Goal: Download file/media

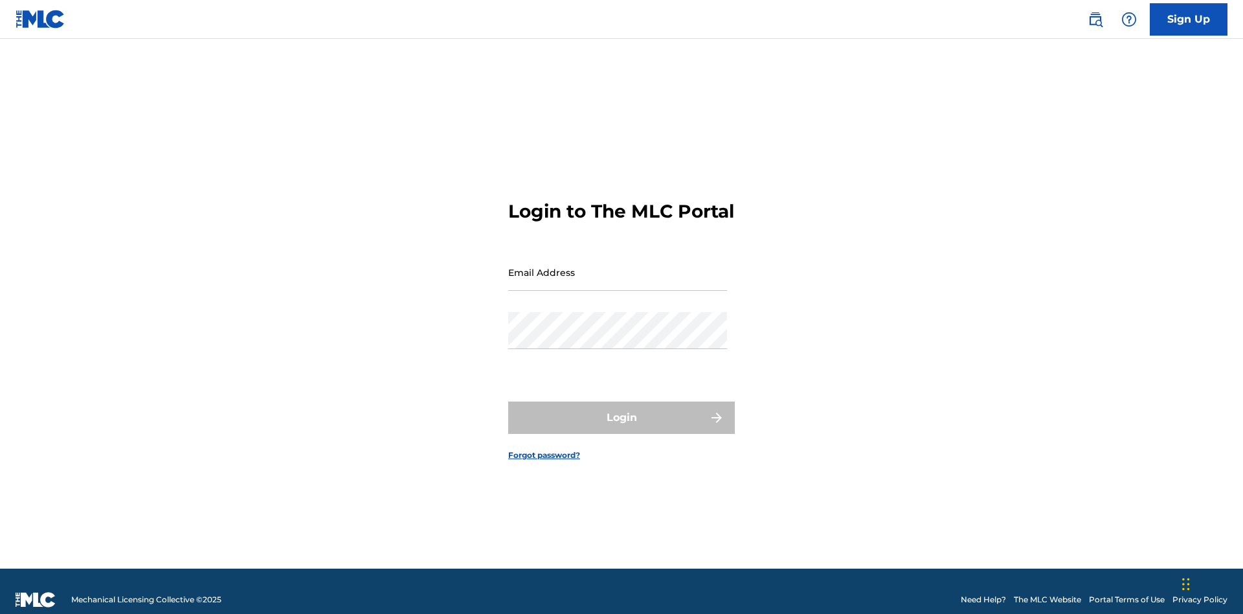
scroll to position [17, 0]
click at [618, 266] on input "Email Address" at bounding box center [617, 272] width 219 height 37
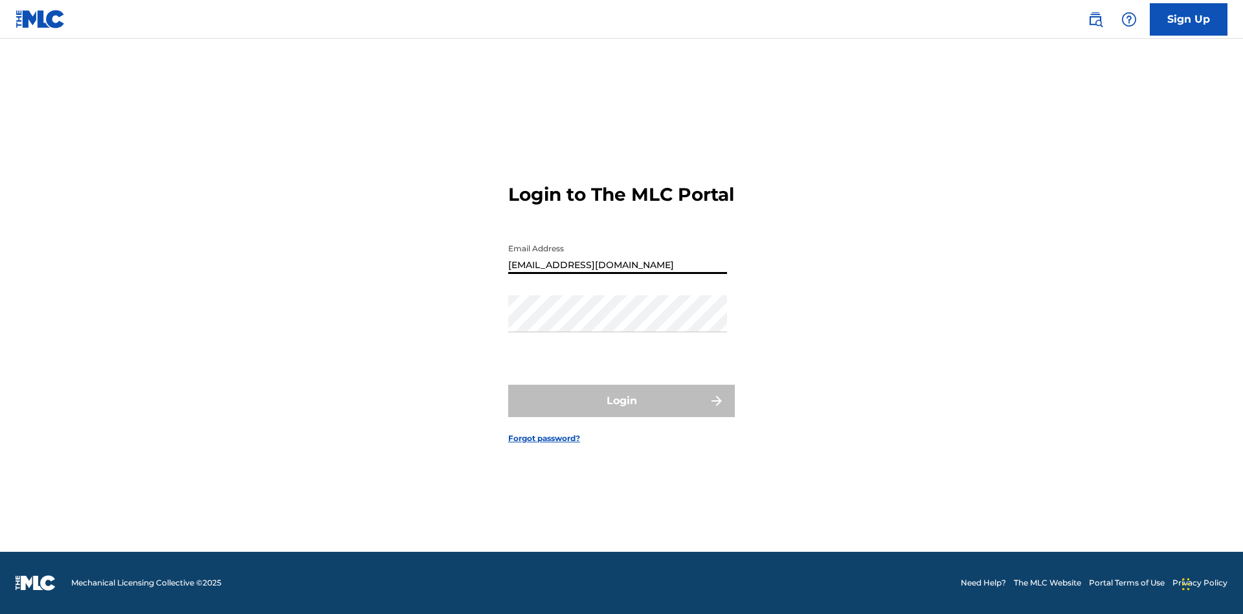
scroll to position [0, 41]
type input "8f03ed7e-8222-4581-9c48-73ddaacb7f86@mailslurp.com"
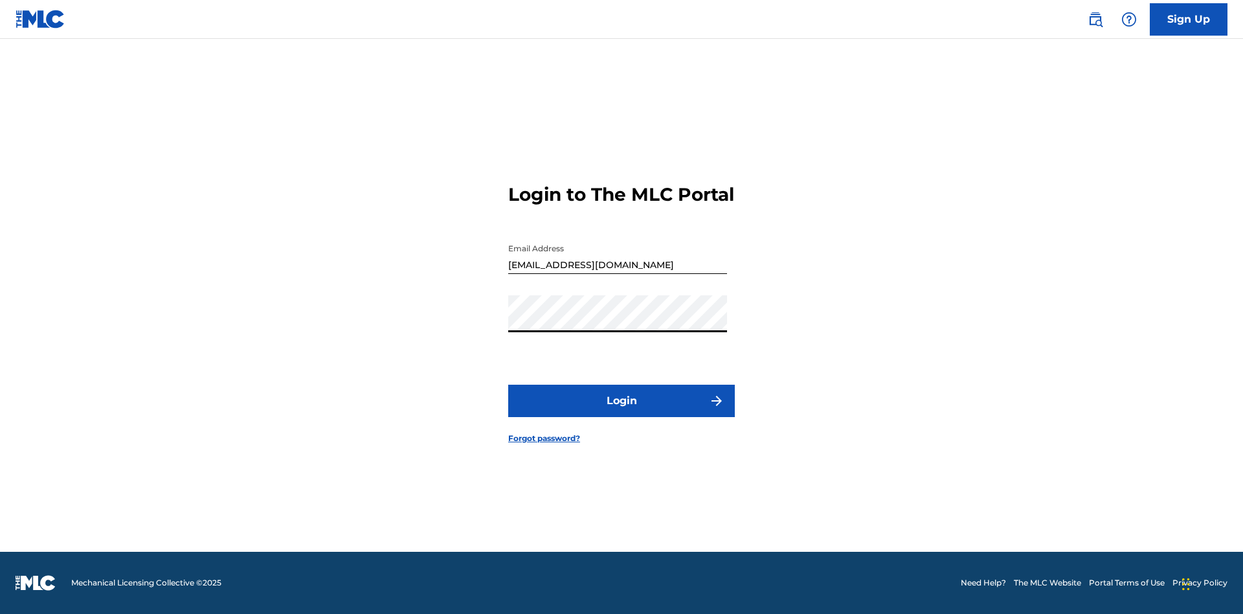
click at [622, 412] on button "Login" at bounding box center [621, 401] width 227 height 32
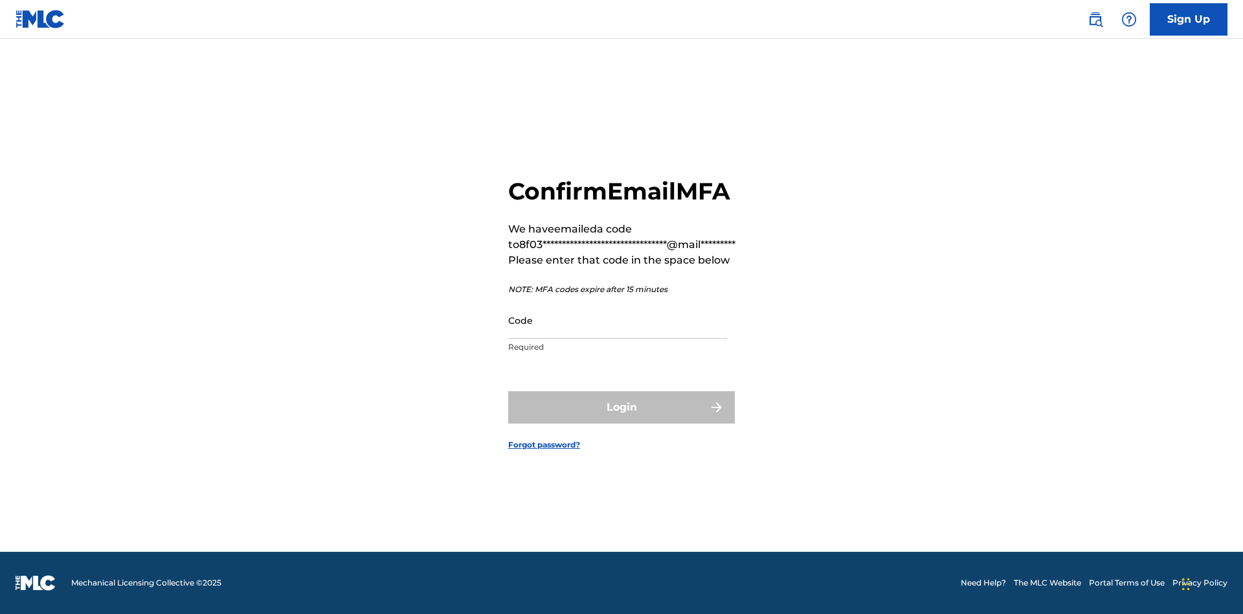
click at [618, 320] on input "Code" at bounding box center [617, 320] width 219 height 37
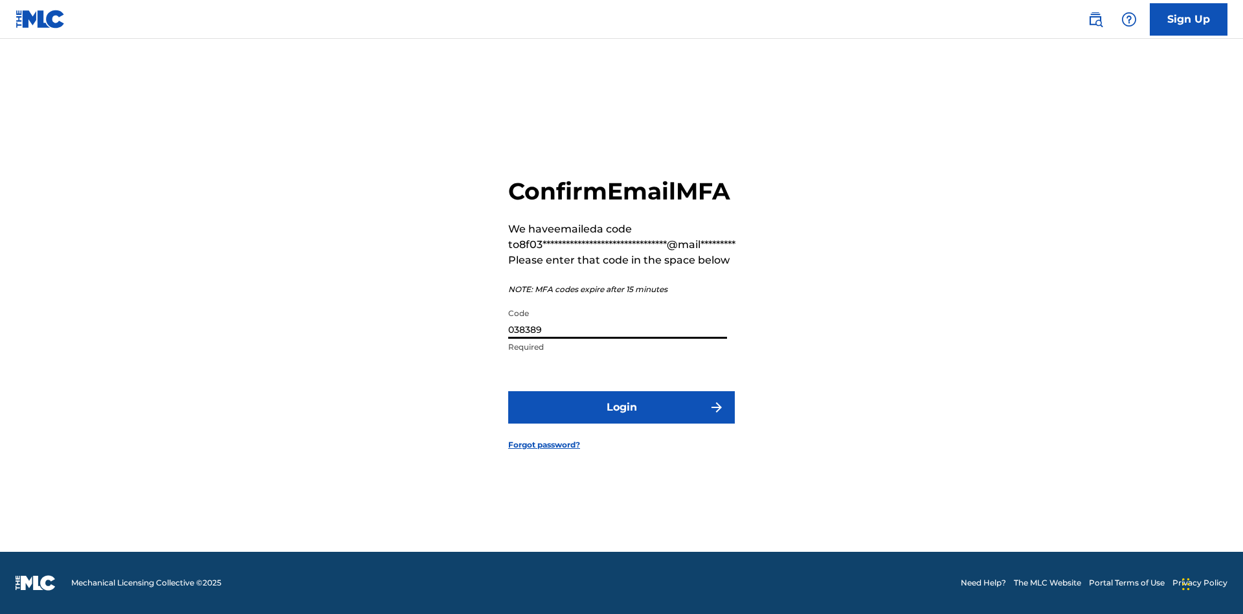
type input "038389"
click at [622, 407] on button "Login" at bounding box center [621, 407] width 227 height 32
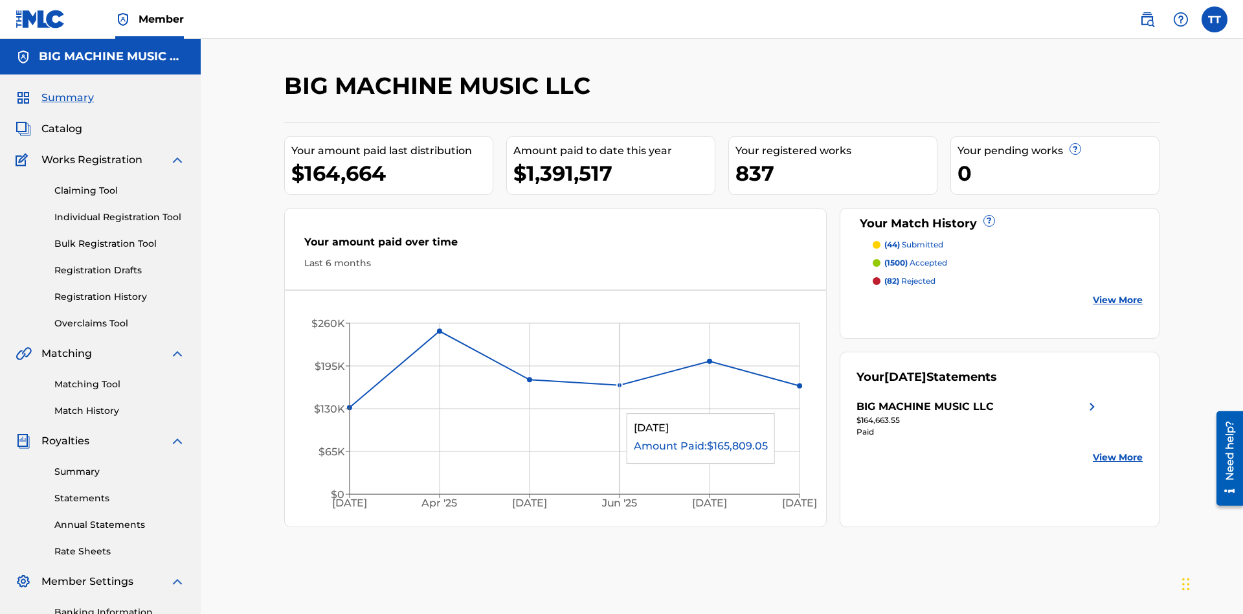
click at [120, 404] on link "Match History" at bounding box center [119, 411] width 131 height 14
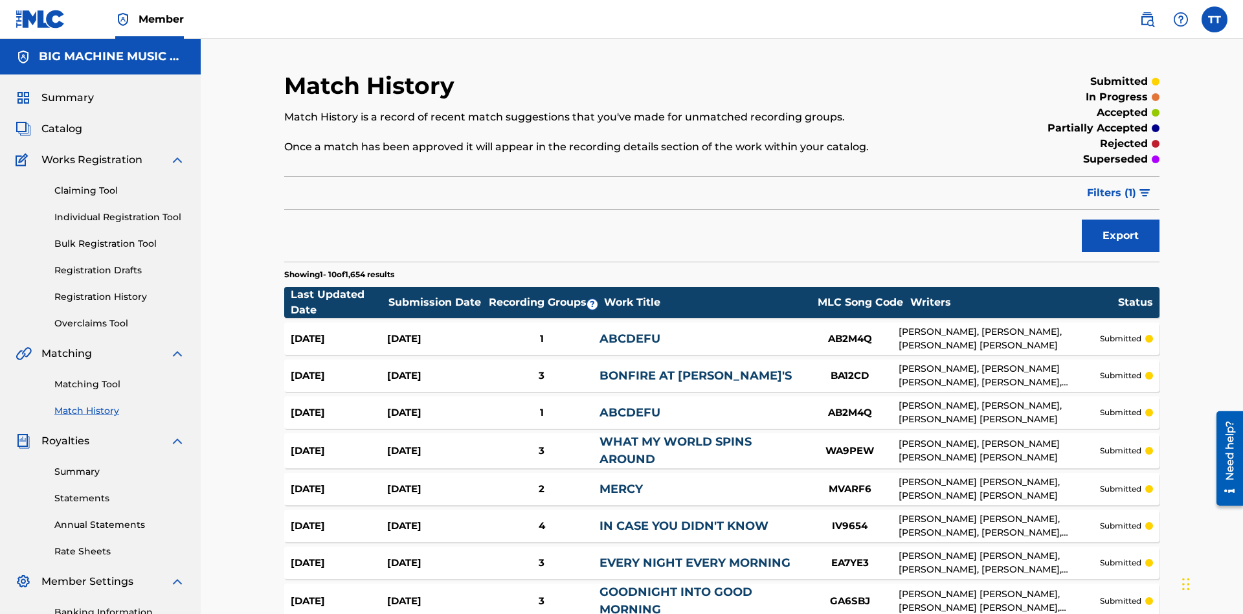
click at [1121, 220] on button "Export" at bounding box center [1121, 236] width 78 height 32
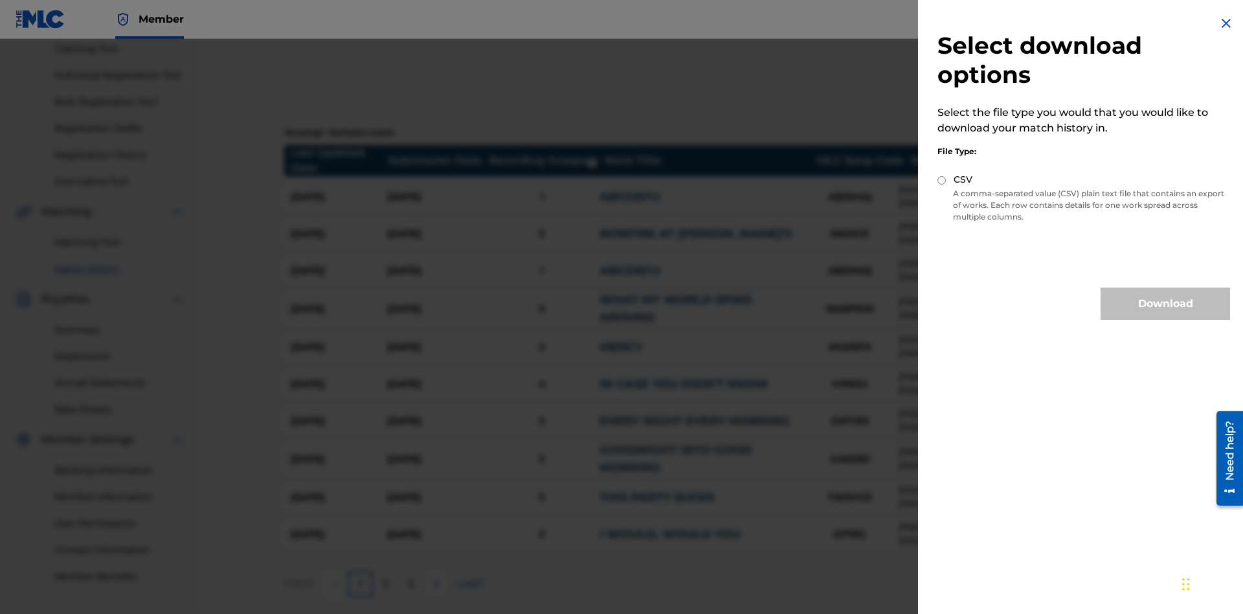
click at [942, 180] on input "CSV" at bounding box center [942, 180] width 8 height 8
radio input "true"
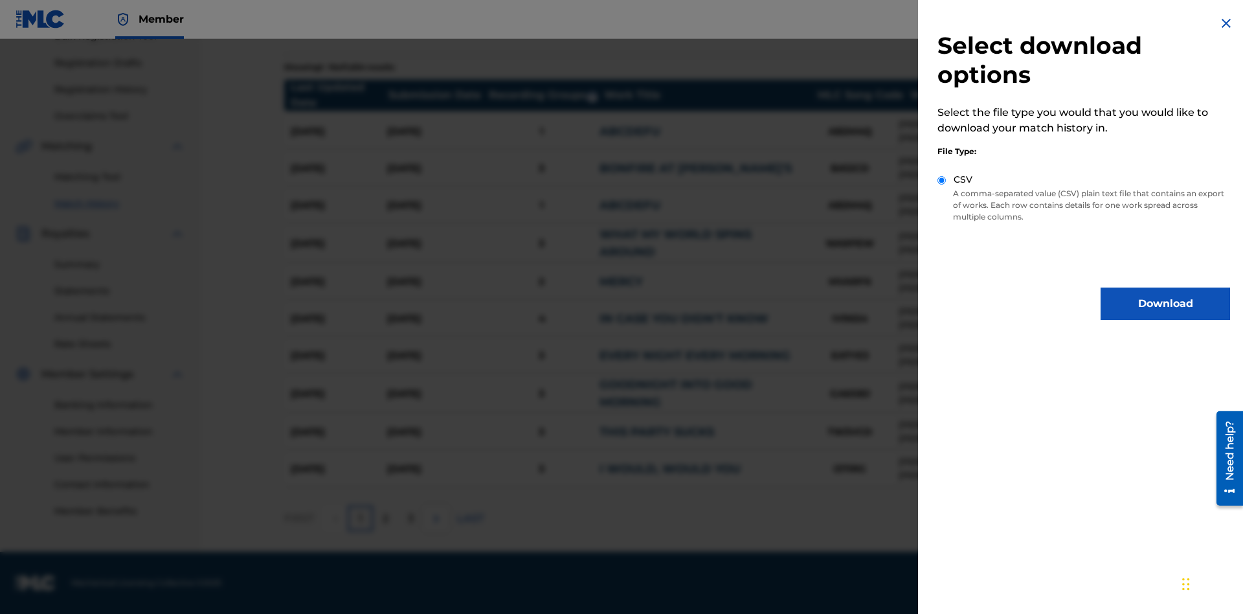
click at [1166, 304] on button "Download" at bounding box center [1166, 304] width 130 height 32
